Goal: Task Accomplishment & Management: Use online tool/utility

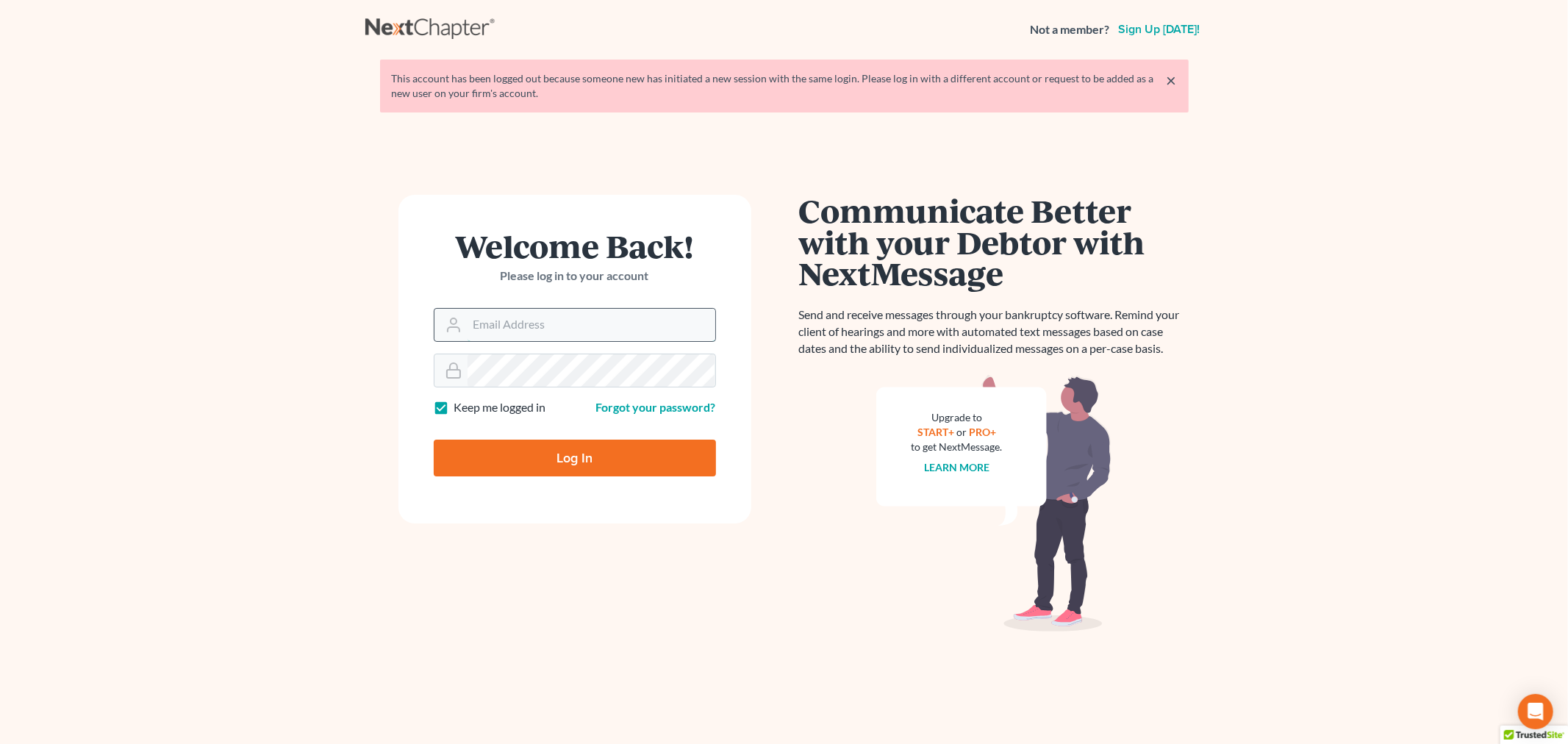
click at [531, 317] on input "Email Address" at bounding box center [591, 326] width 247 height 33
type input "[EMAIL_ADDRESS][DOMAIN_NAME]"
click at [549, 457] on input "Log In" at bounding box center [575, 458] width 282 height 36
type input "Thinking..."
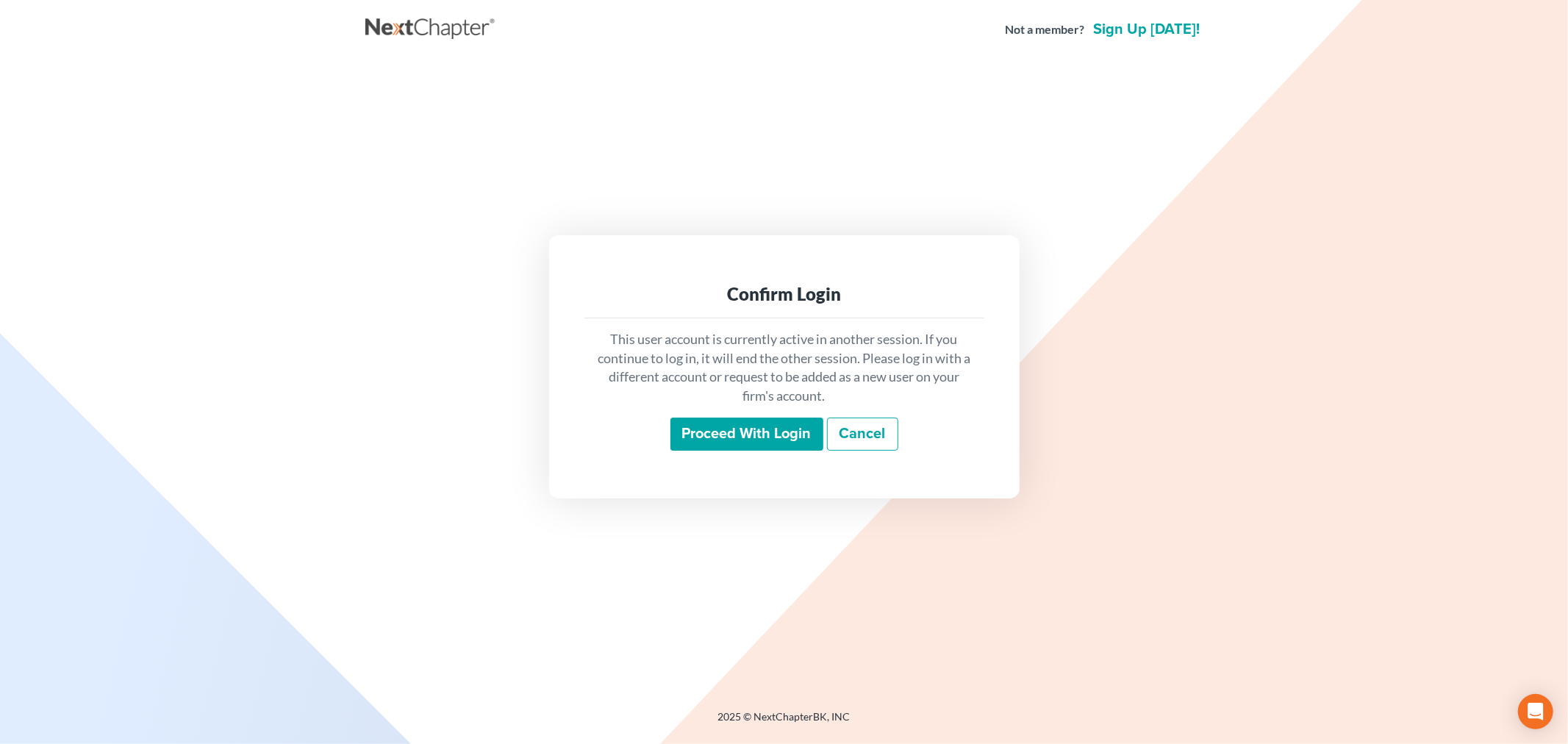
click at [775, 440] on input "Proceed with login" at bounding box center [746, 435] width 153 height 34
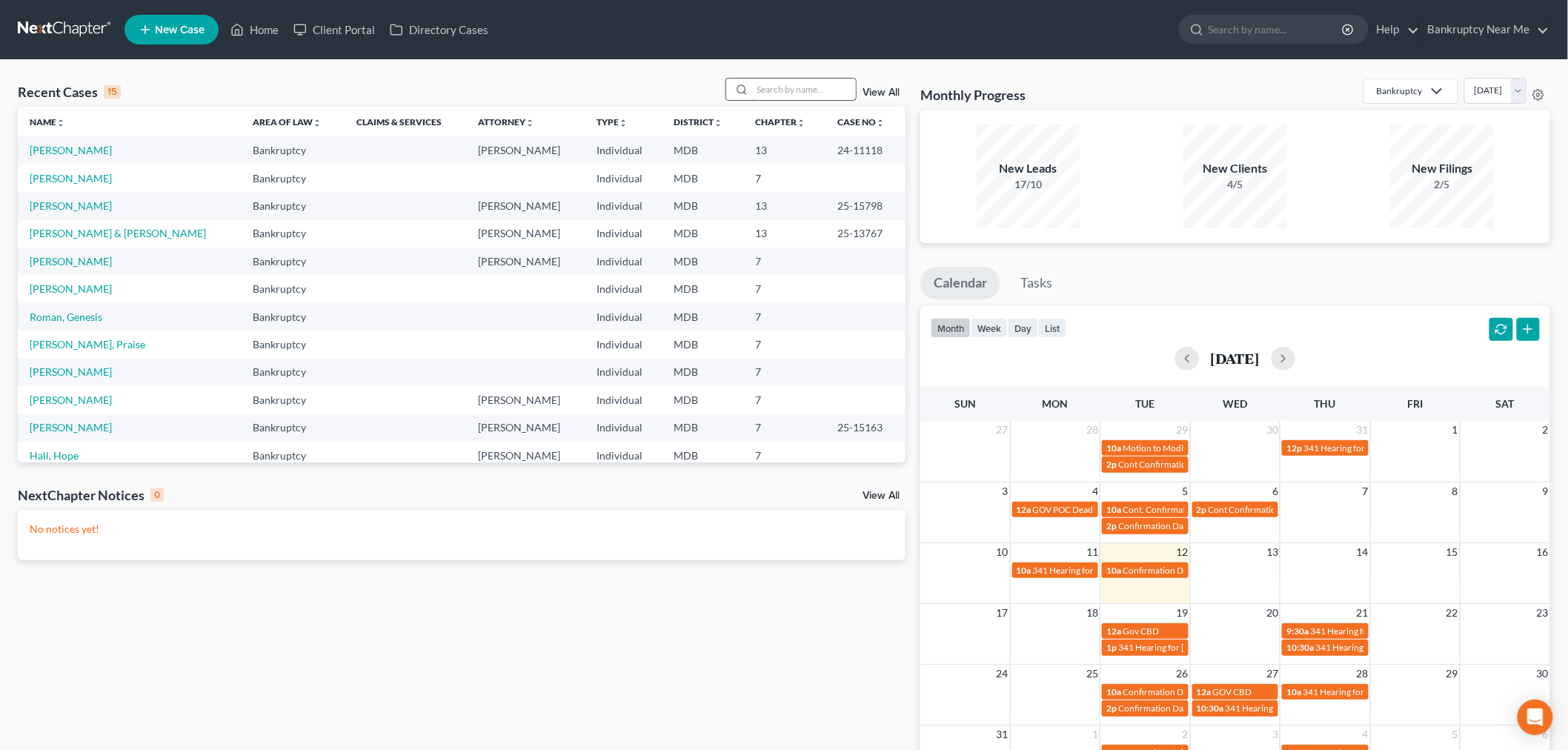
click at [813, 84] on input "search" at bounding box center [803, 89] width 104 height 22
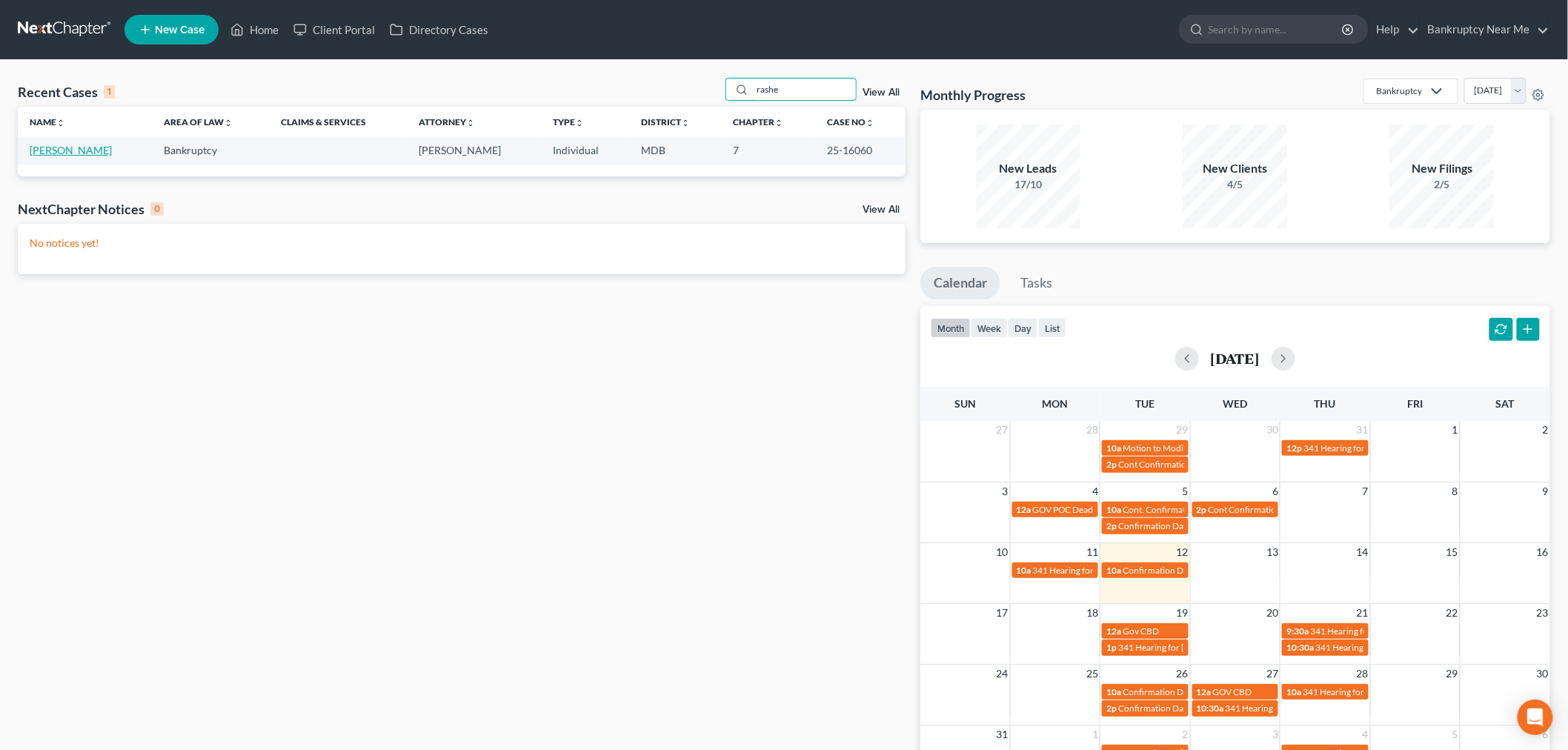
type input "rashe"
click at [73, 150] on link "Thomas, Rasheedah" at bounding box center [71, 150] width 82 height 13
select select "6"
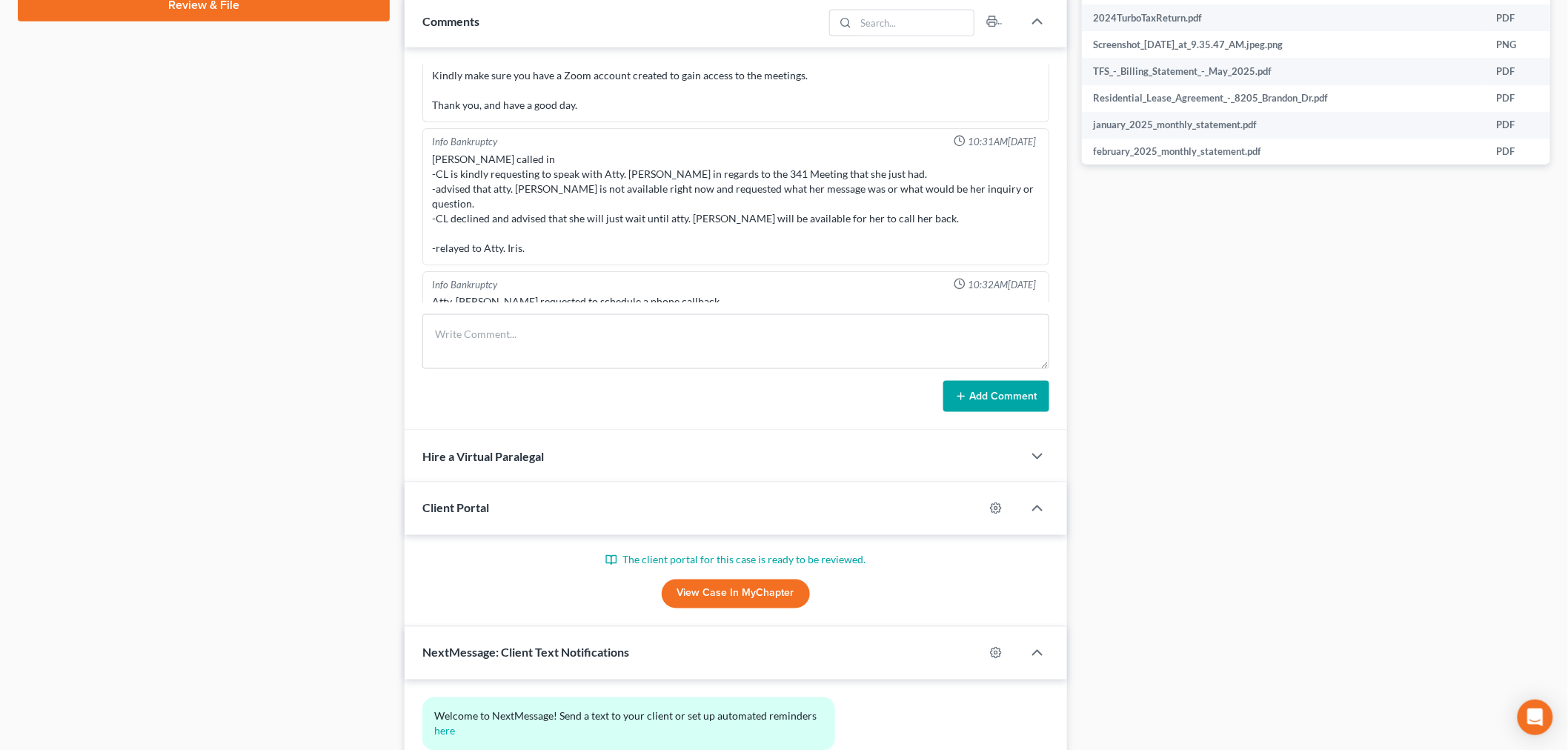
scroll to position [742, 0]
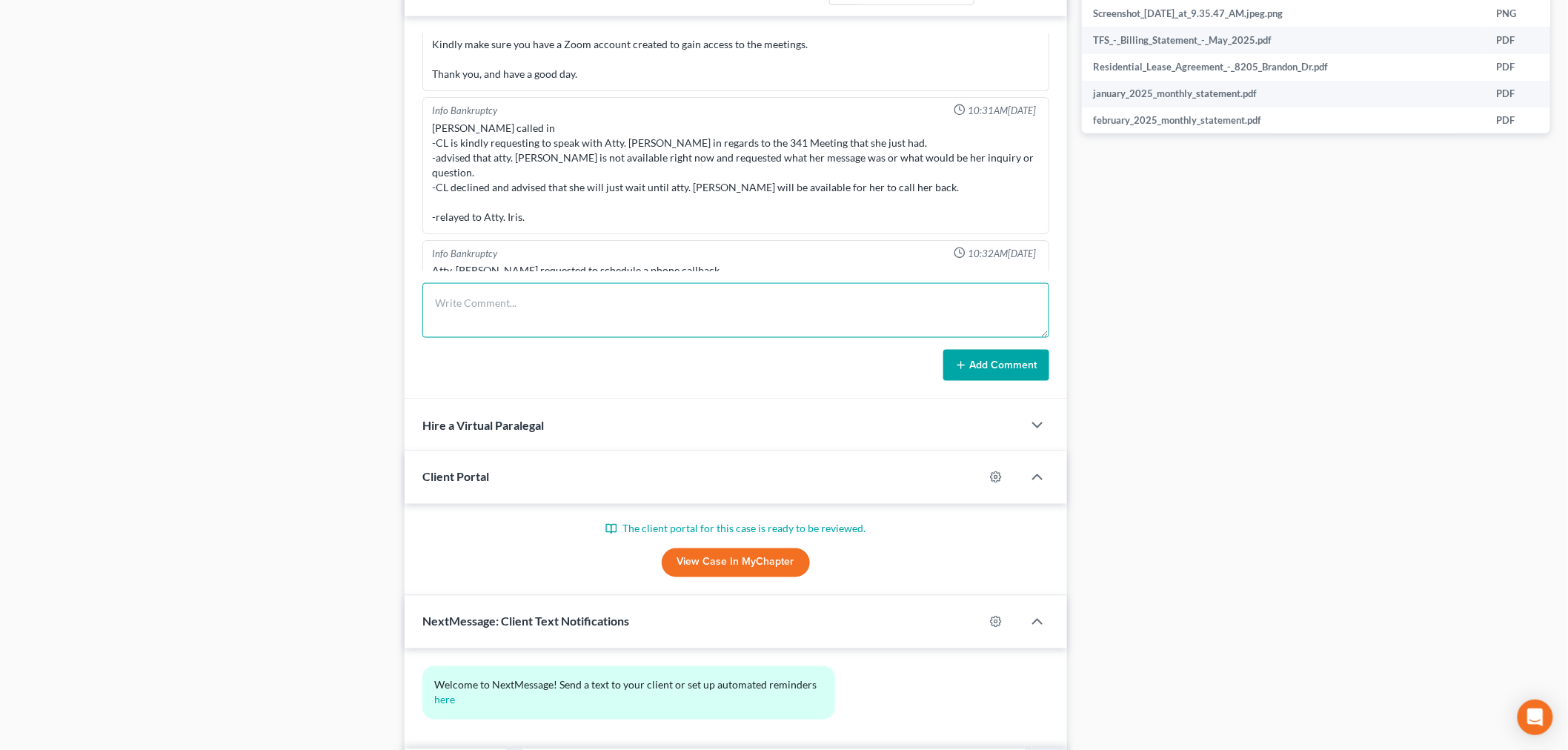
click at [587, 327] on textarea at bounding box center [735, 310] width 627 height 55
paste textarea "Date: 08/11/2025 Court: Bankruptcy Court 101 West Lombard Street Suite 8308 Bal…"
type textarea "Date: 08/11/2025 Court: Bankruptcy Court 101 West Lombard Street Suite 8308 Bal…"
click at [1018, 359] on button "Add Comment" at bounding box center [996, 366] width 106 height 31
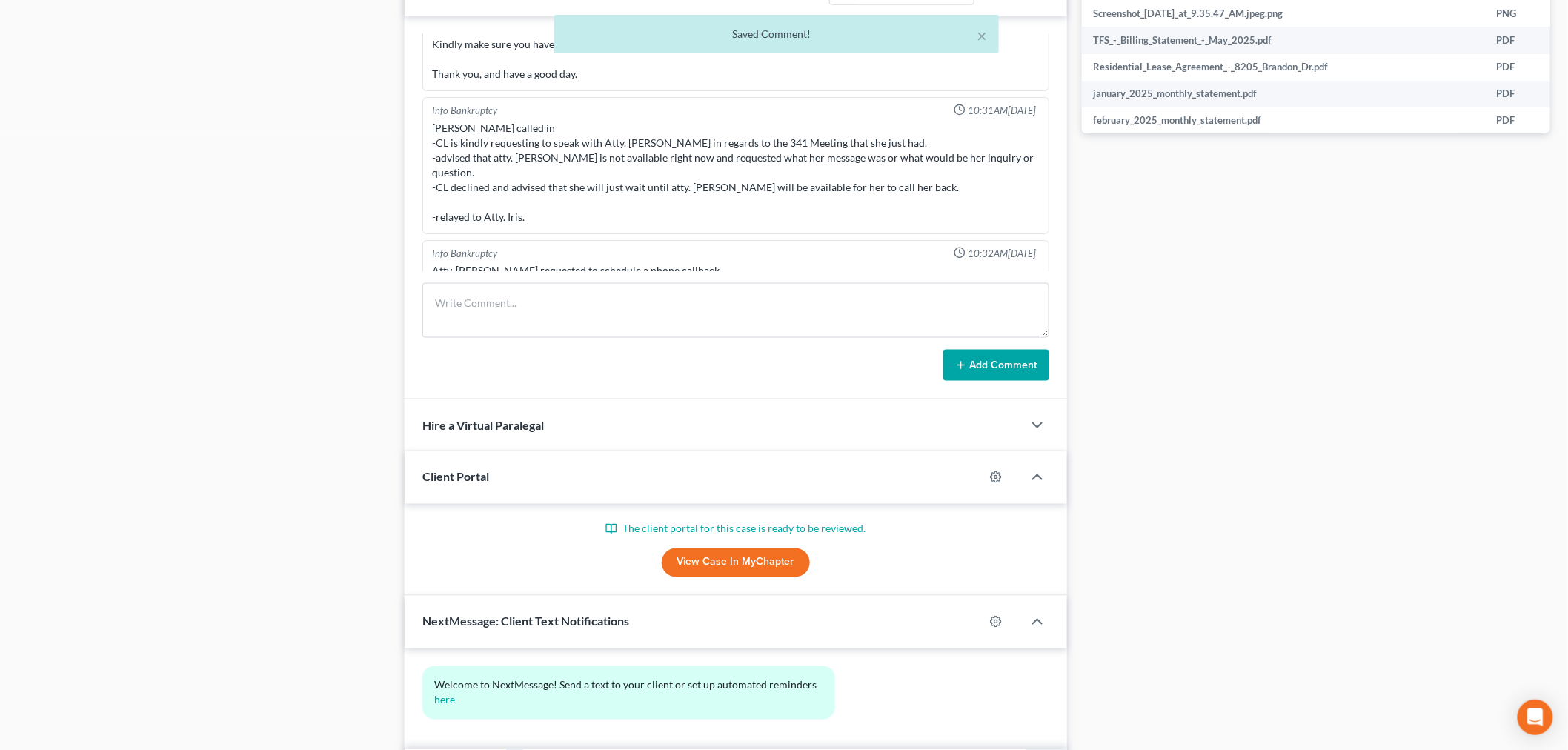
scroll to position [9780, 0]
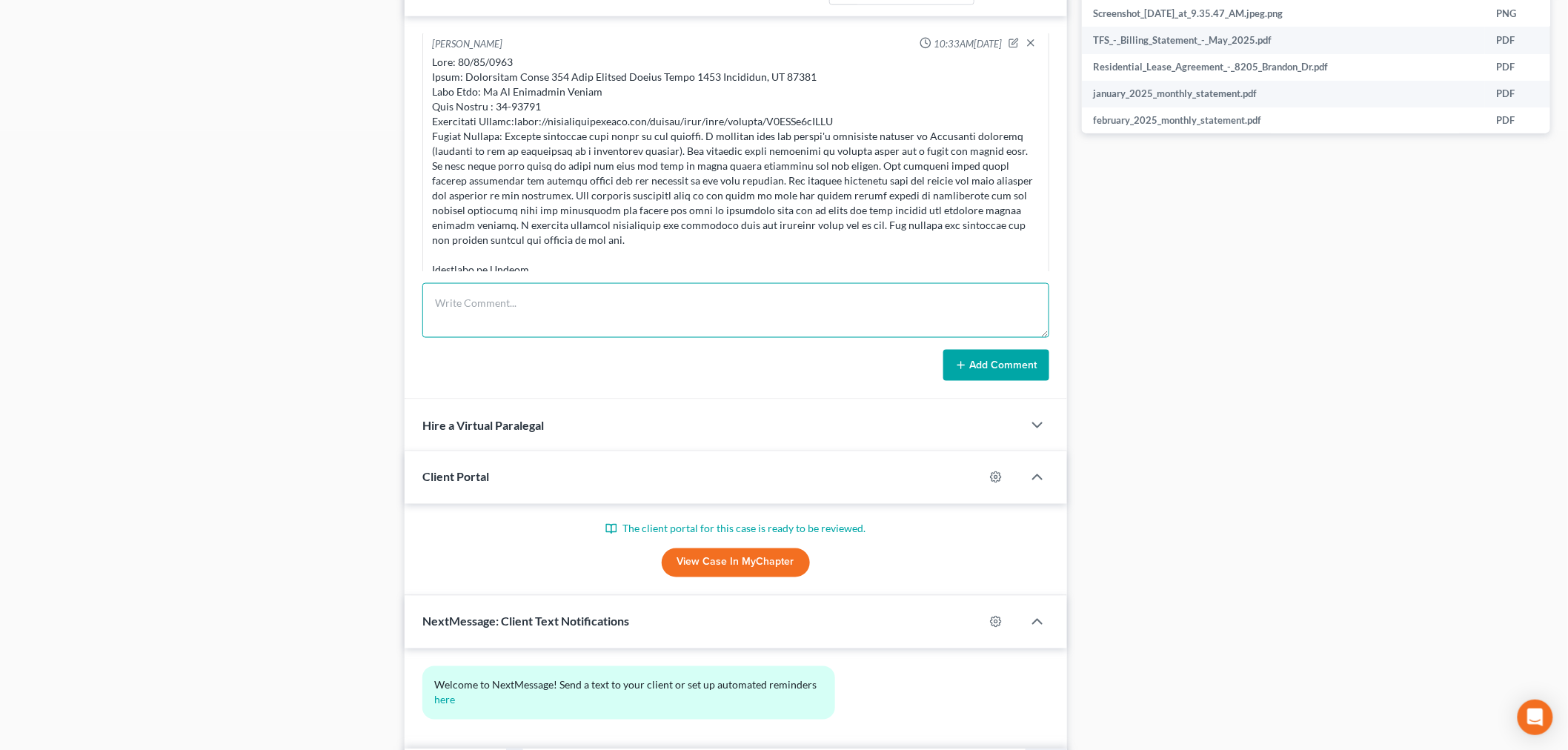
drag, startPoint x: 471, startPoint y: 303, endPoint x: 478, endPoint y: 289, distance: 15.7
click at [477, 295] on textarea at bounding box center [735, 310] width 627 height 55
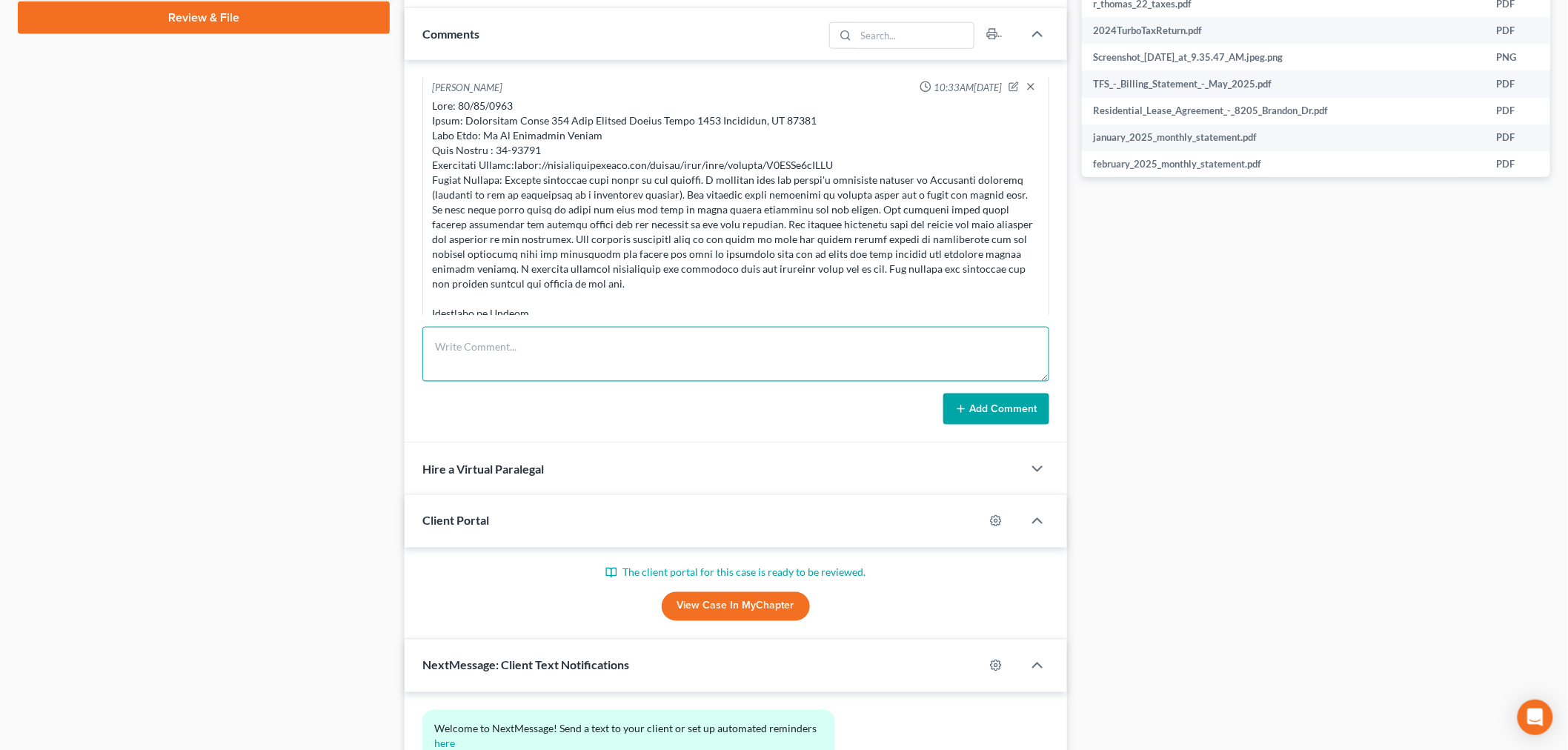
scroll to position [659, 0]
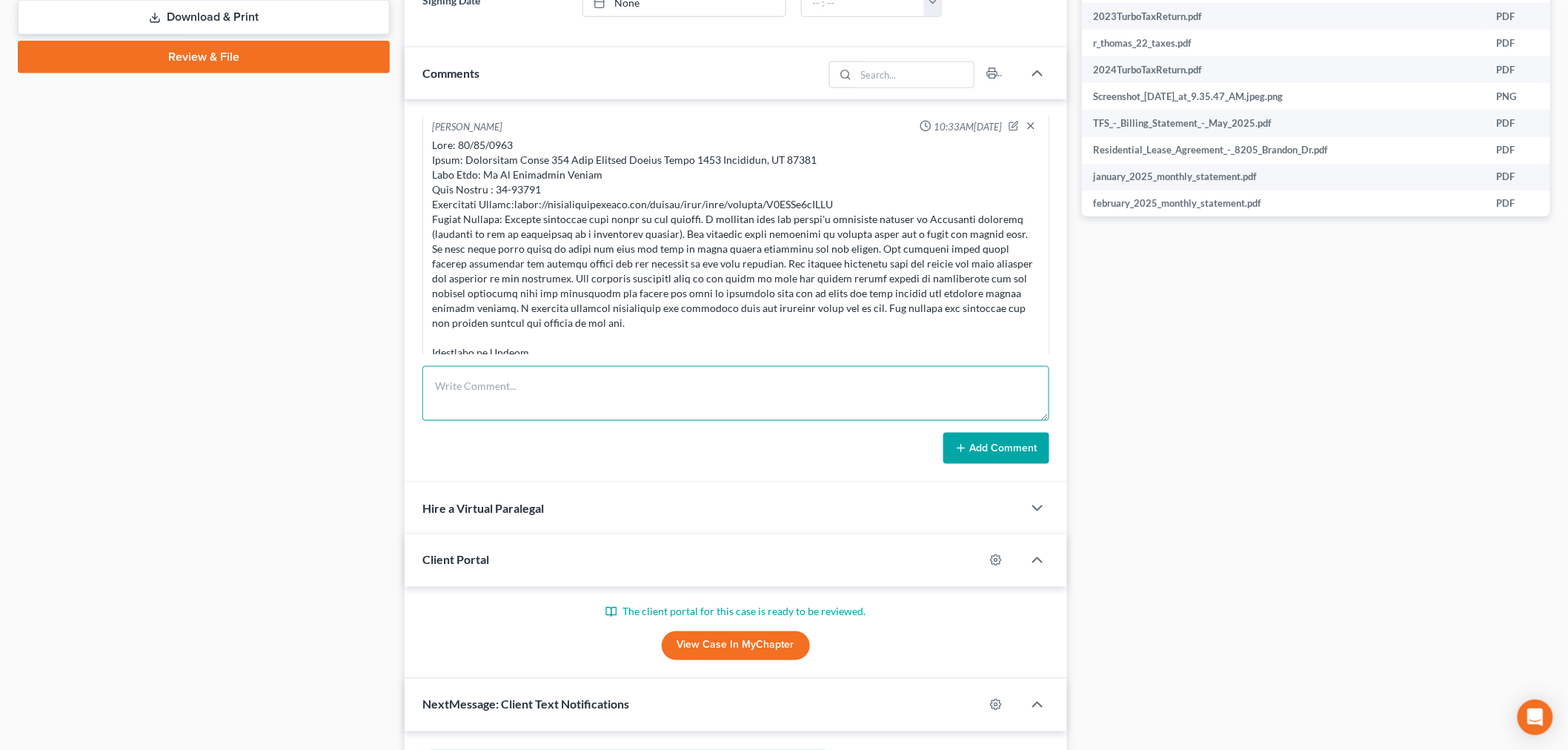
drag, startPoint x: 606, startPoint y: 391, endPoint x: 616, endPoint y: 388, distance: 10.4
click at [616, 388] on textarea at bounding box center [735, 393] width 627 height 55
paste textarea "Chapter 7 Trustee's Report of No Distribution: I, Monique Desiree Almy, having …"
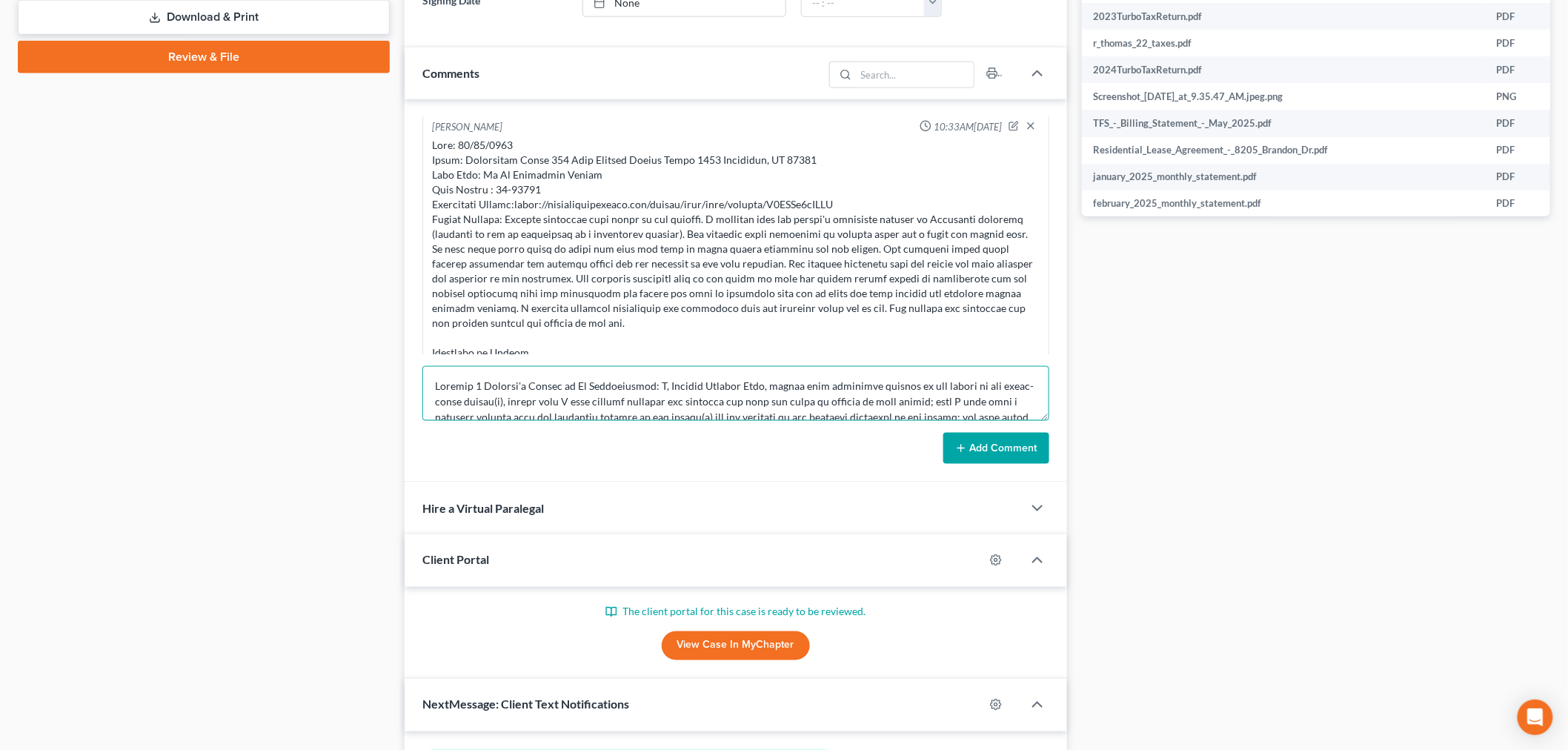
scroll to position [127, 0]
type textarea "Chapter 7 Trustee's Report of No Distribution: I, Monique Desiree Almy, having …"
click at [1010, 449] on button "Add Comment" at bounding box center [996, 449] width 106 height 31
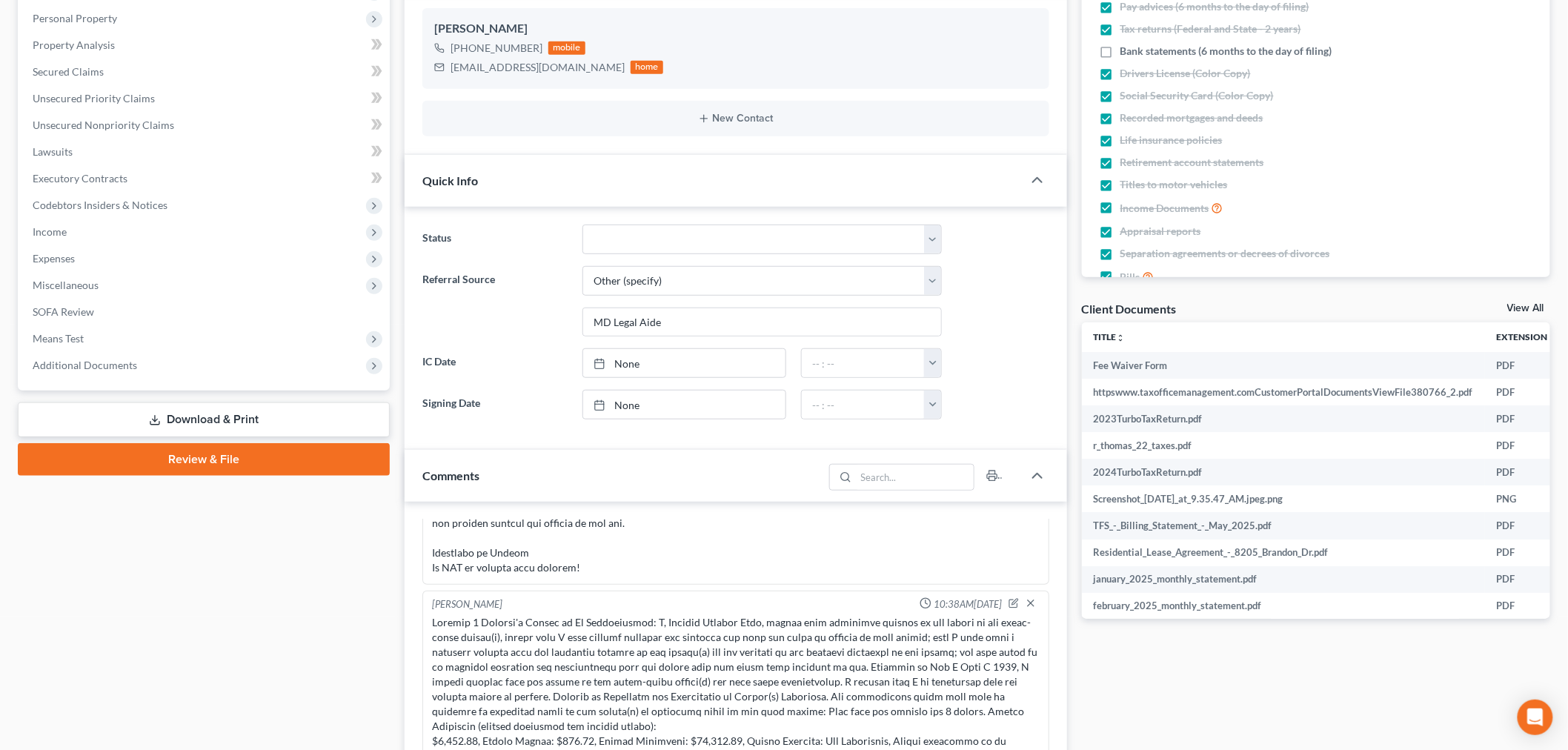
scroll to position [0, 0]
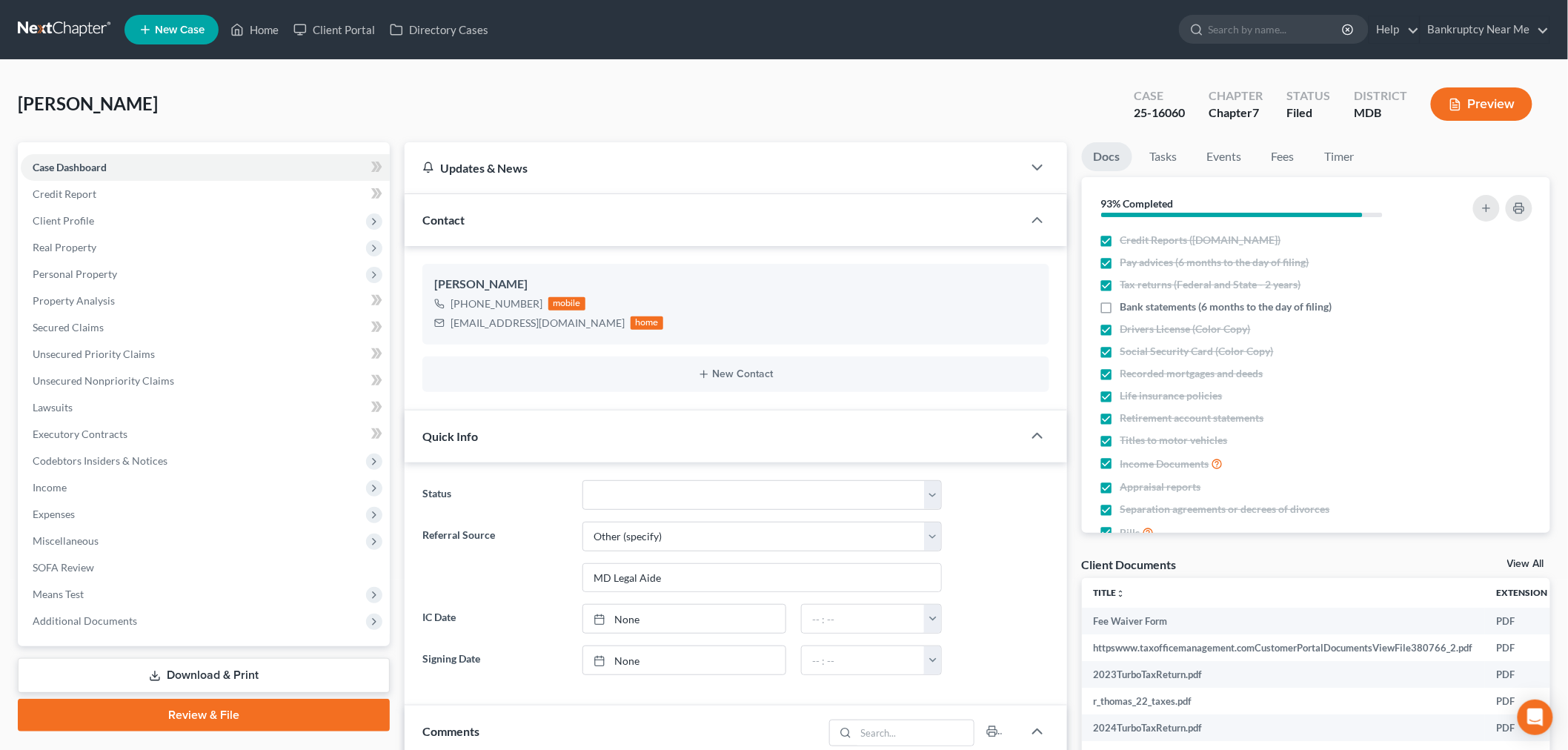
click at [1194, 157] on ul "Docs Tasks Events Fees Timer" at bounding box center [1316, 160] width 469 height 35
click at [1233, 160] on link "Events" at bounding box center [1224, 157] width 58 height 29
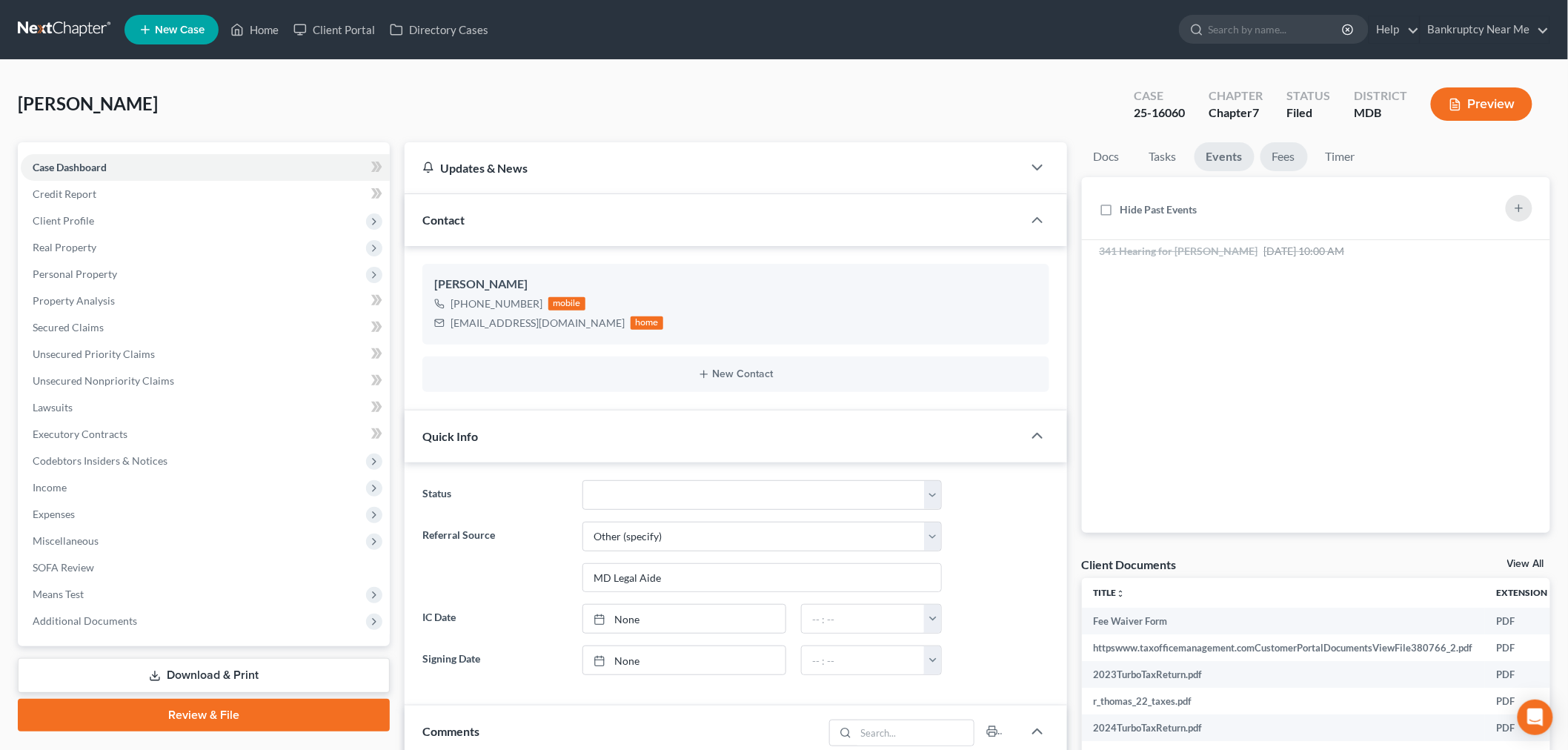
click at [1265, 166] on link "Fees" at bounding box center [1283, 157] width 47 height 29
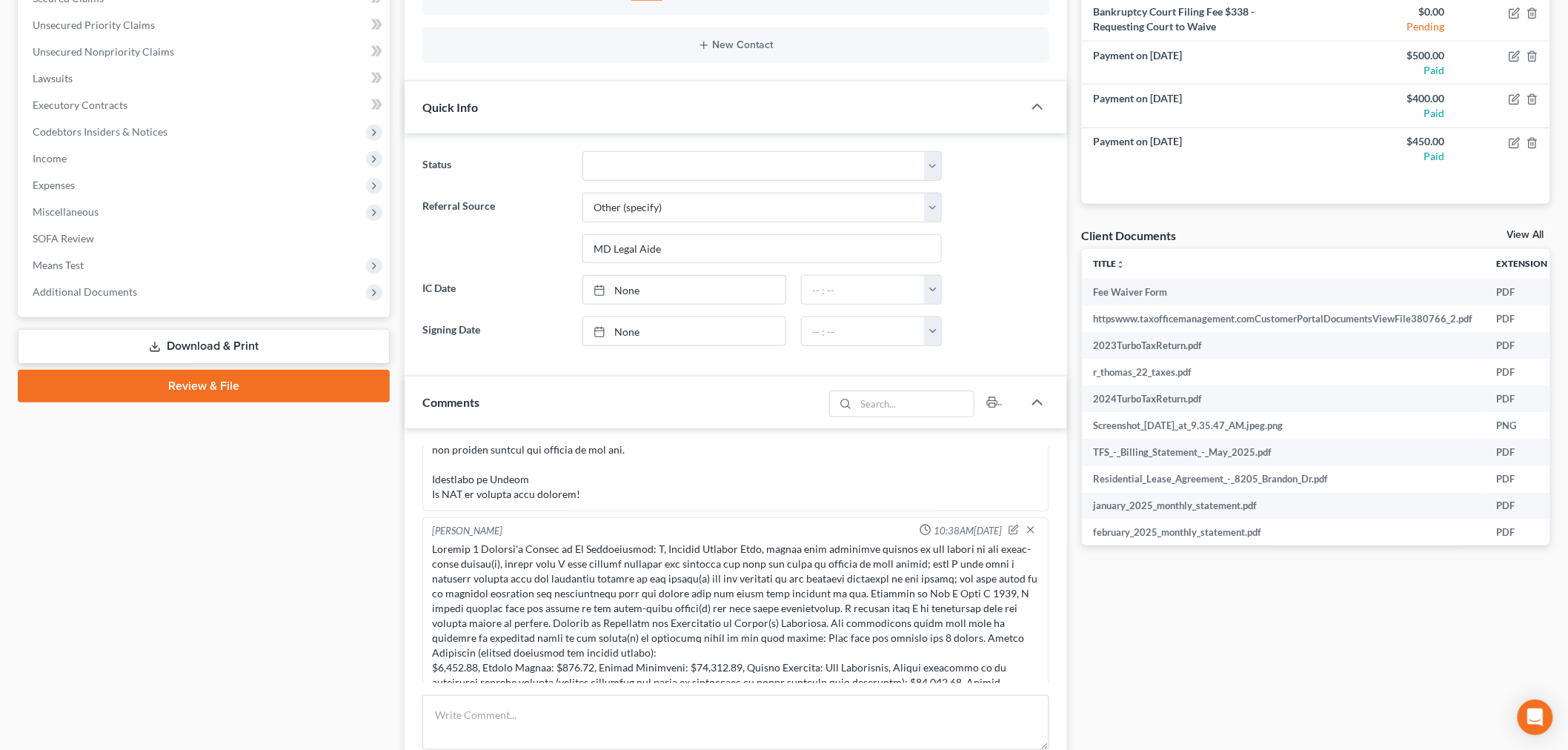
scroll to position [494, 0]
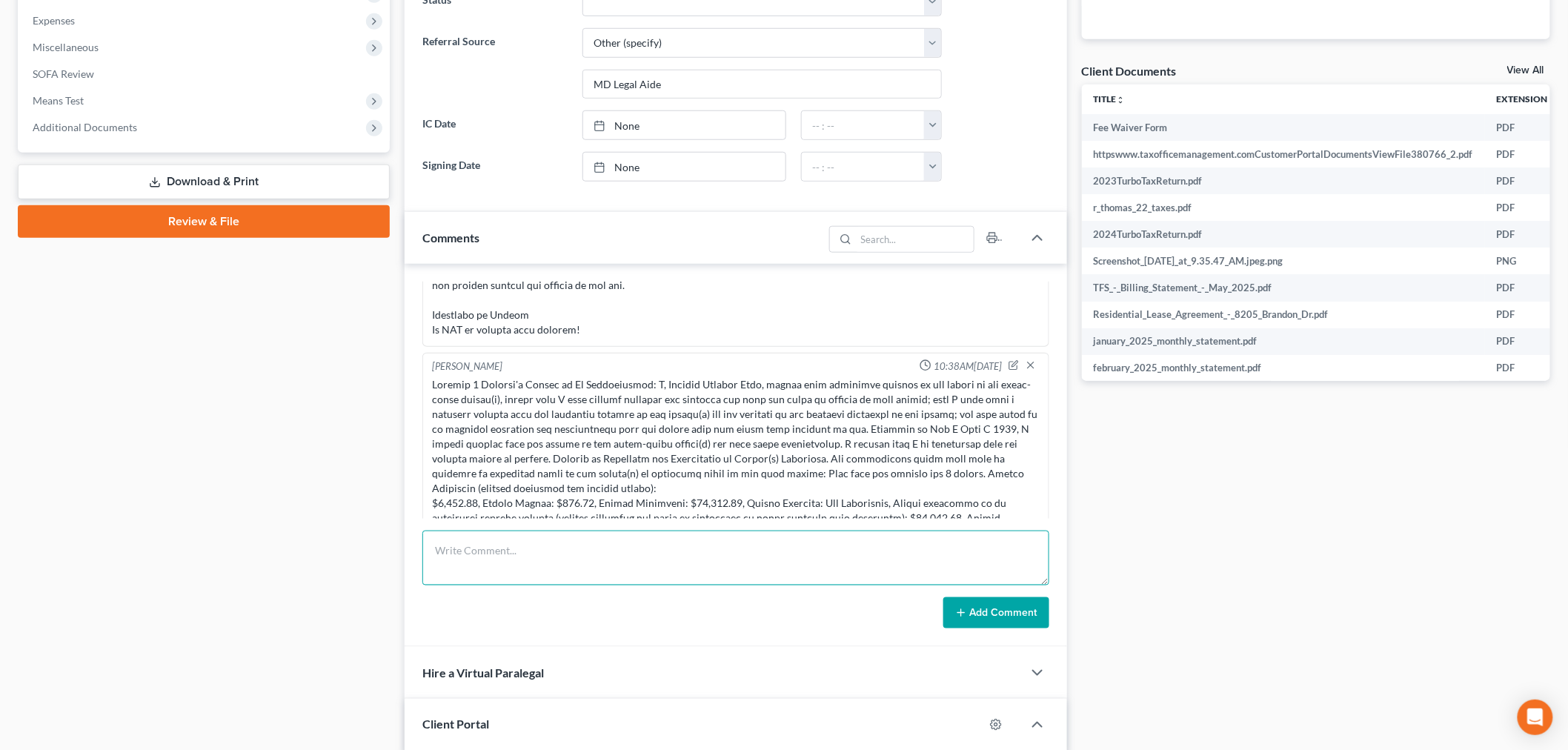
drag, startPoint x: 581, startPoint y: 557, endPoint x: 594, endPoint y: 561, distance: 13.6
click at [581, 557] on textarea at bounding box center [735, 557] width 627 height 55
paste textarea "Trustee Certification of Services Rendered Under 11 U.S.C. Section 330(e). I re…"
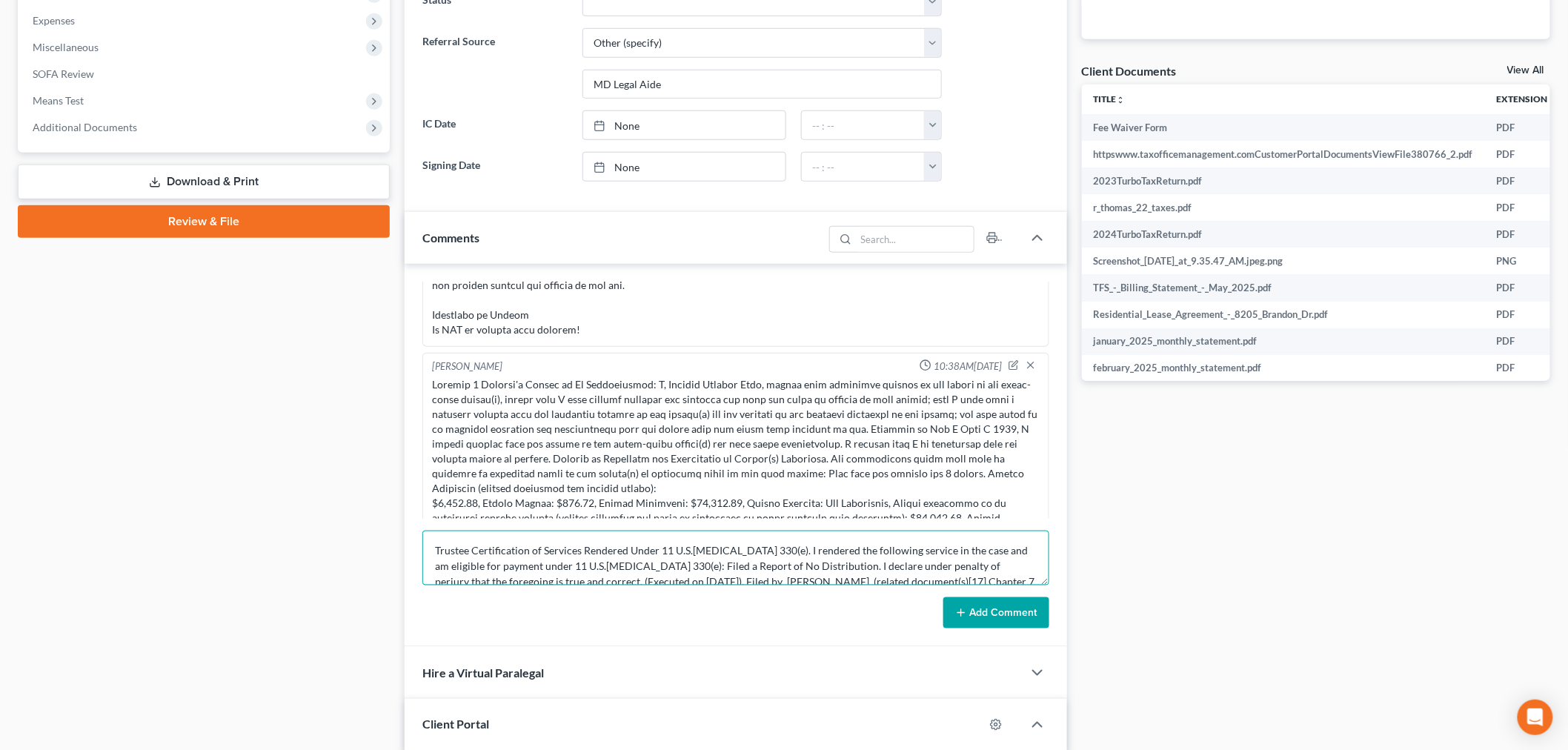
scroll to position [18, 0]
type textarea "Trustee Certification of Services Rendered Under 11 U.S.C. Section 330(e). I re…"
drag, startPoint x: 976, startPoint y: 608, endPoint x: 1486, endPoint y: 495, distance: 522.4
click at [975, 608] on button "Add Comment" at bounding box center [996, 614] width 106 height 31
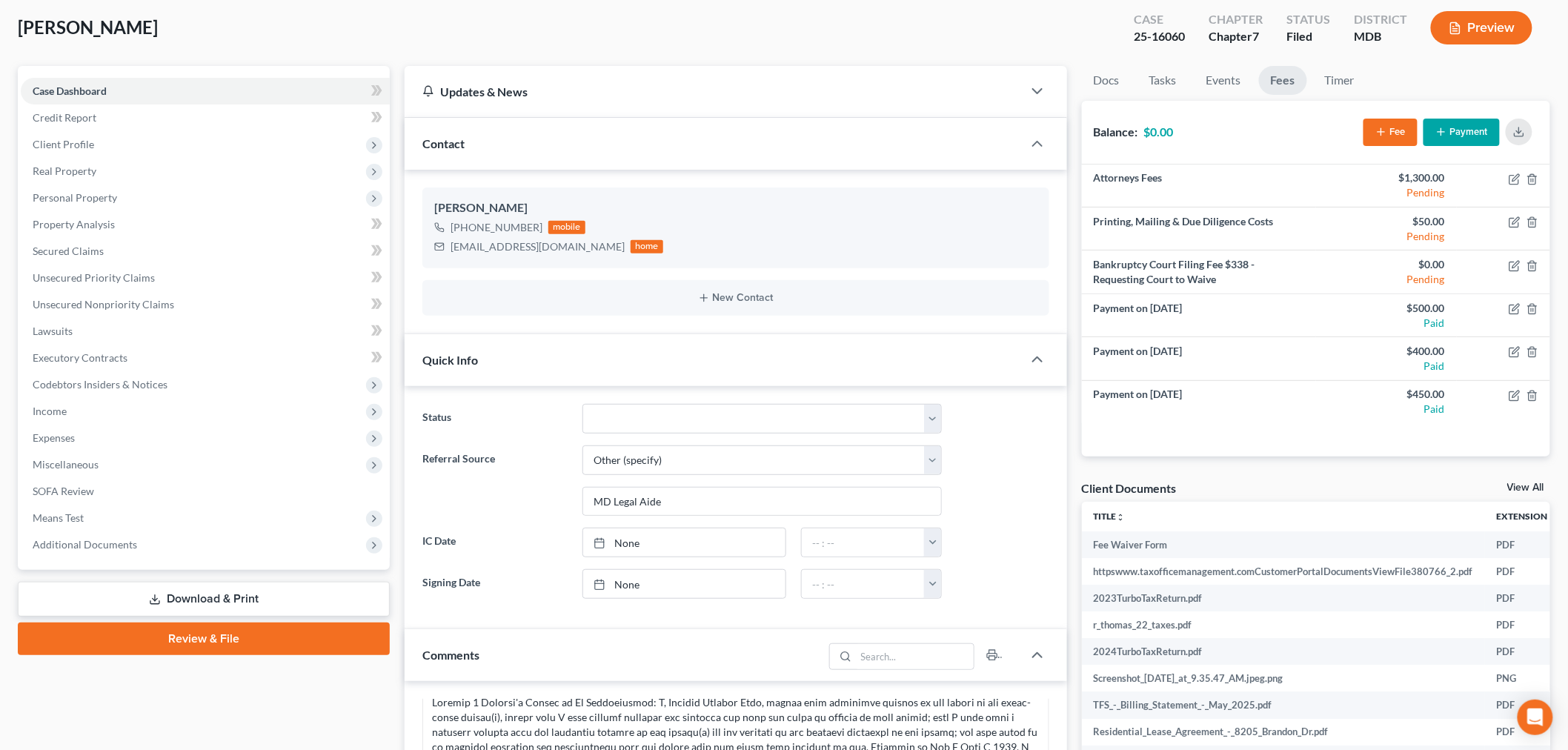
scroll to position [0, 0]
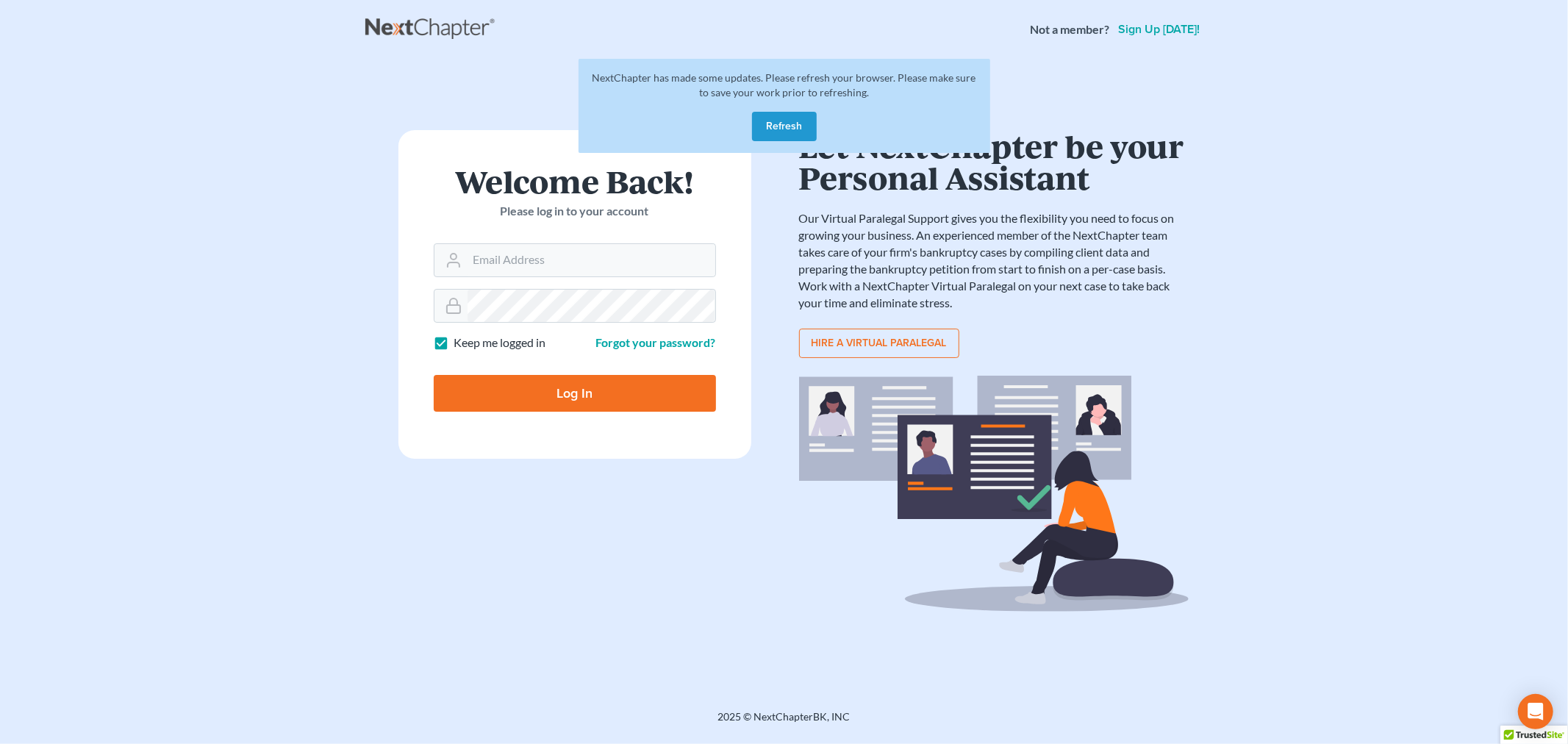
drag, startPoint x: 1406, startPoint y: 450, endPoint x: 1416, endPoint y: 385, distance: 65.8
click at [1408, 450] on main "NextChapter has made some updates. Please refresh your browser. Please make sur…" at bounding box center [784, 366] width 1568 height 615
